Goal: Transaction & Acquisition: Purchase product/service

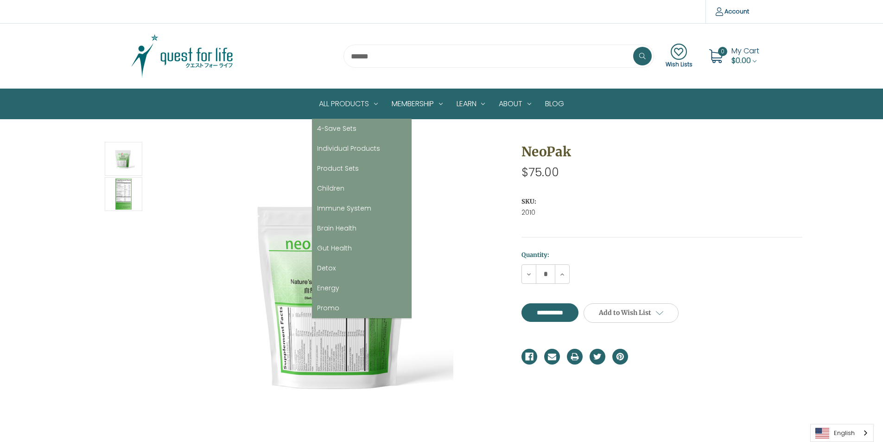
click at [344, 103] on link "All Products" at bounding box center [348, 104] width 73 height 30
click at [340, 97] on link "All Products" at bounding box center [348, 104] width 73 height 30
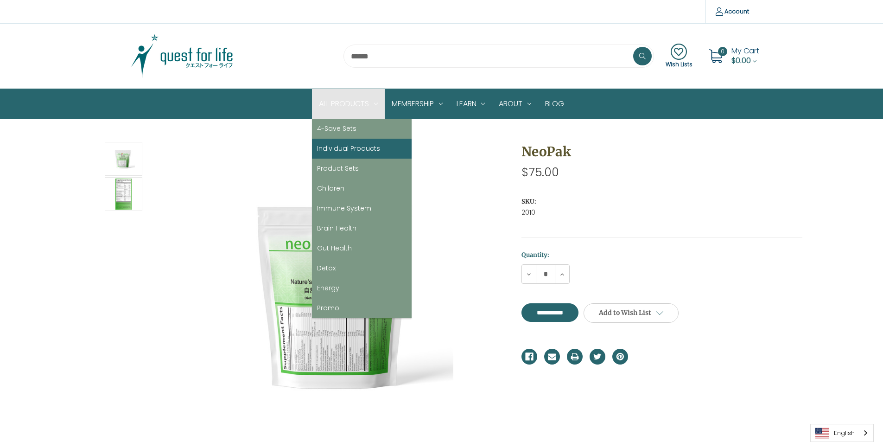
click at [346, 151] on link "Individual Products" at bounding box center [362, 149] width 100 height 20
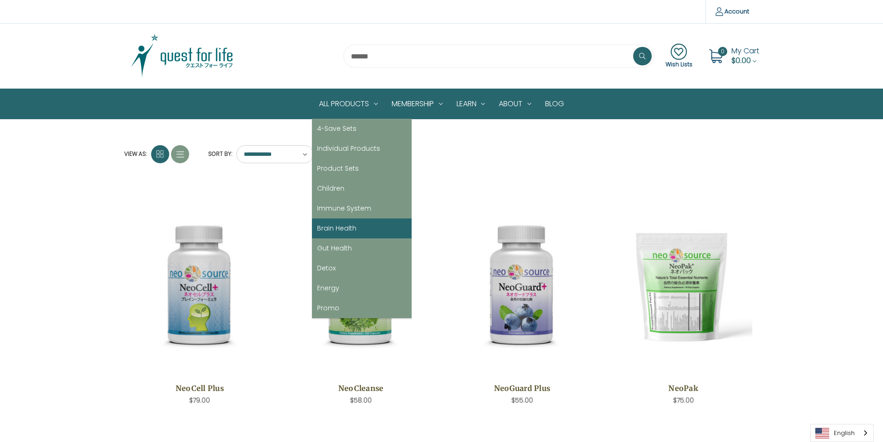
click at [345, 227] on link "Brain Health" at bounding box center [362, 228] width 100 height 20
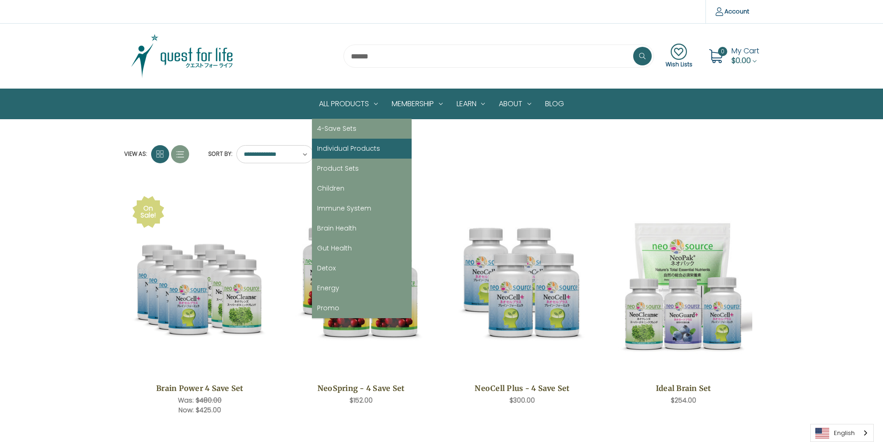
click at [350, 147] on link "Individual Products" at bounding box center [362, 149] width 100 height 20
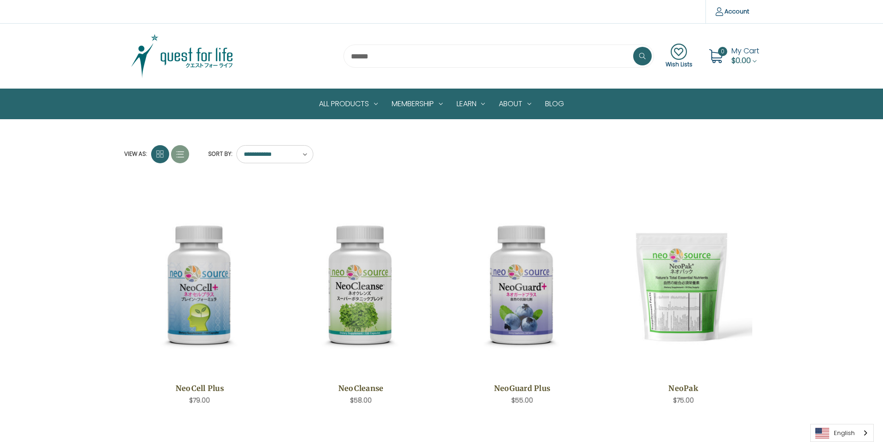
scroll to position [46, 0]
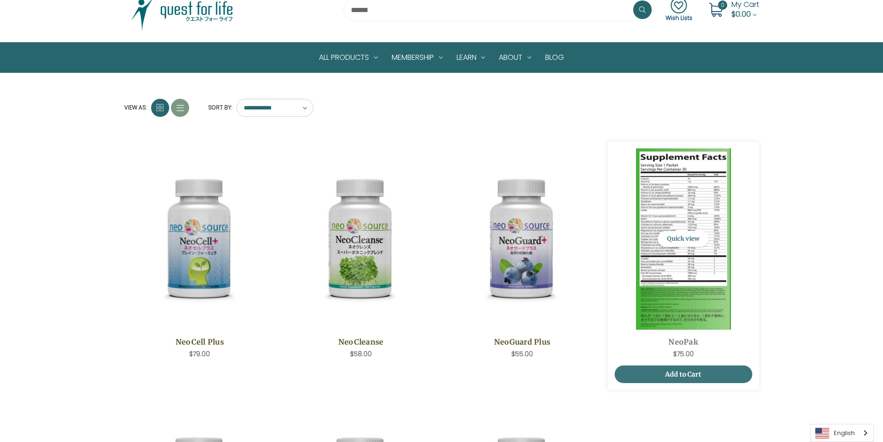
click at [642, 226] on img "NeoPak,$75.00\a" at bounding box center [683, 238] width 138 height 181
